Goal: Register for event/course

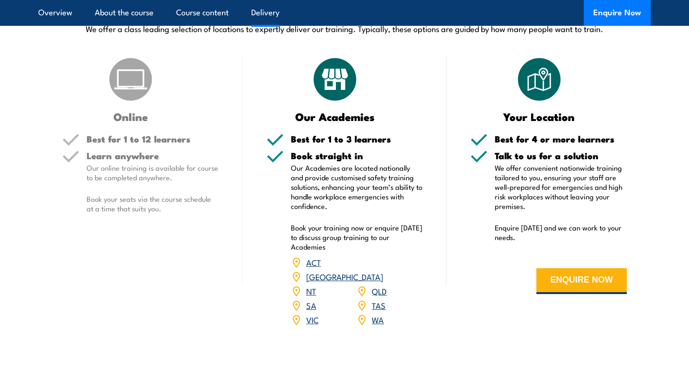
scroll to position [1397, 0]
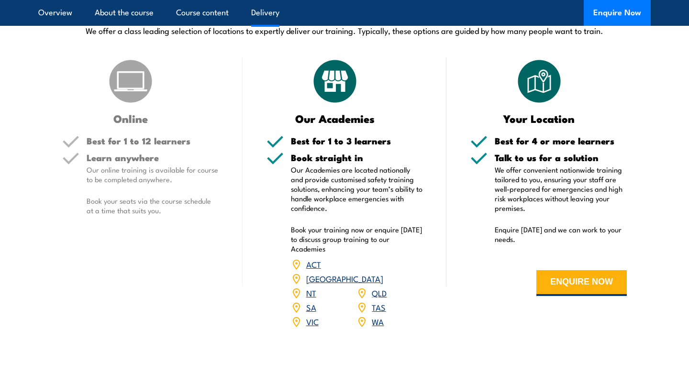
click at [140, 162] on h5 "Learn anywhere" at bounding box center [153, 157] width 132 height 9
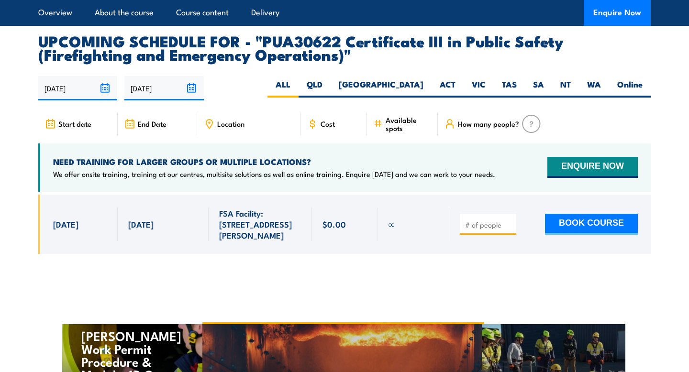
scroll to position [1748, 0]
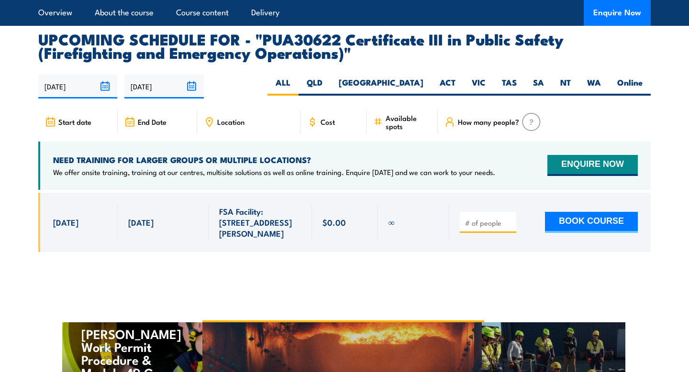
click at [487, 228] on input "number" at bounding box center [489, 223] width 48 height 10
type input "1"
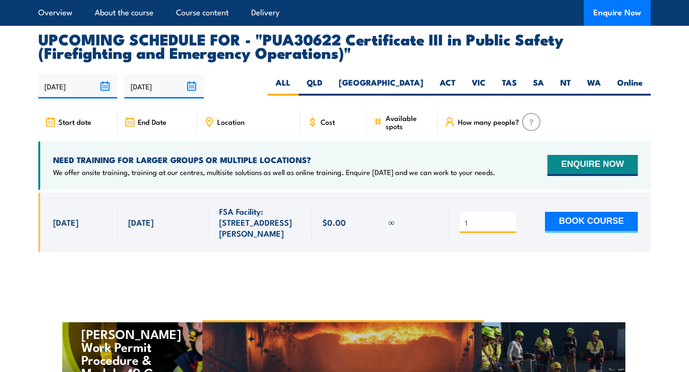
click at [345, 125] on div "Cost" at bounding box center [333, 121] width 66 height 23
click at [385, 77] on article "UPCOMING SCHEDULE FOR - "PUA30622 Certificate III in Public Safety (Firefightin…" at bounding box center [344, 149] width 612 height 234
click at [330, 91] on label "QLD" at bounding box center [314, 86] width 32 height 19
click at [328, 83] on input "QLD" at bounding box center [325, 80] width 6 height 6
radio input "true"
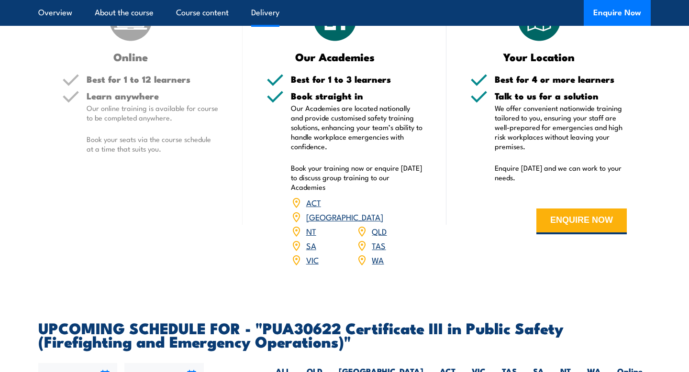
scroll to position [1454, 0]
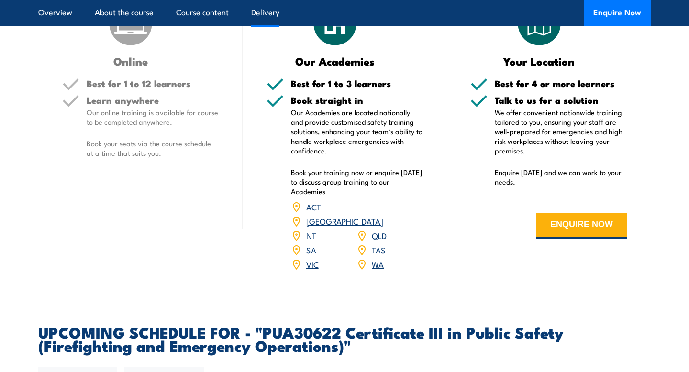
click at [148, 48] on img at bounding box center [131, 24] width 48 height 48
click at [131, 105] on h5 "Learn anywhere" at bounding box center [153, 100] width 132 height 9
click at [109, 174] on div "Learn anywhere Our online training is available for course to be completed anyw…" at bounding box center [153, 135] width 132 height 78
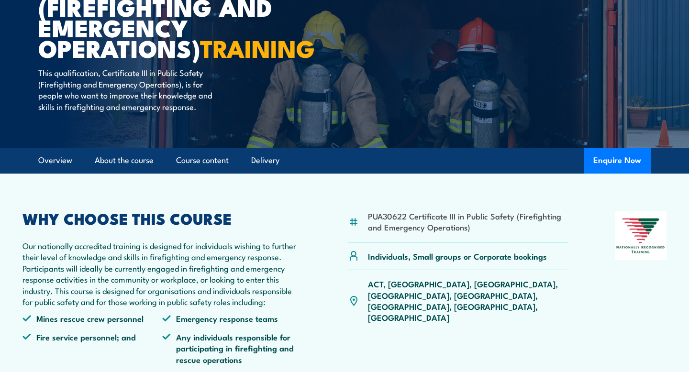
scroll to position [0, 0]
